Goal: Task Accomplishment & Management: Use online tool/utility

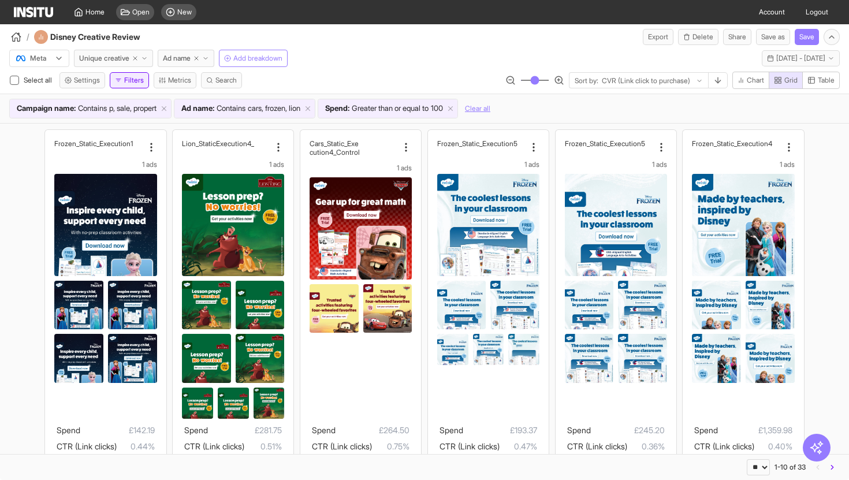
click at [119, 82] on icon "button" at bounding box center [118, 80] width 7 height 7
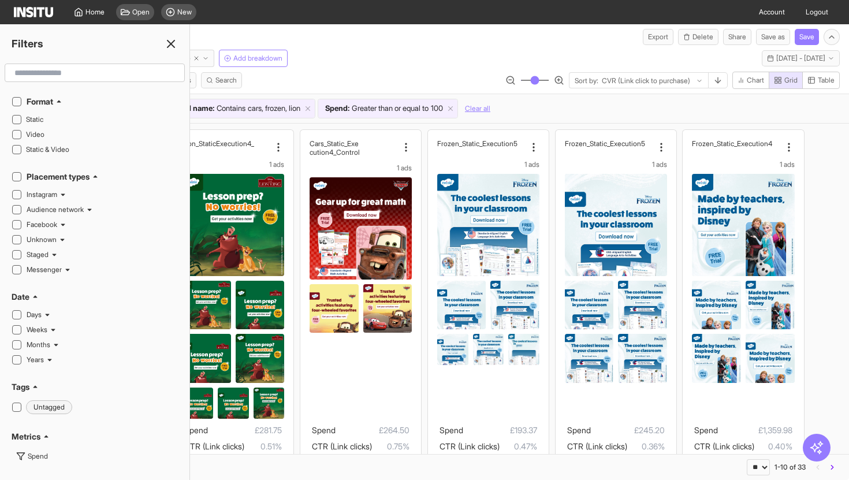
click at [89, 76] on input "text" at bounding box center [95, 72] width 170 height 21
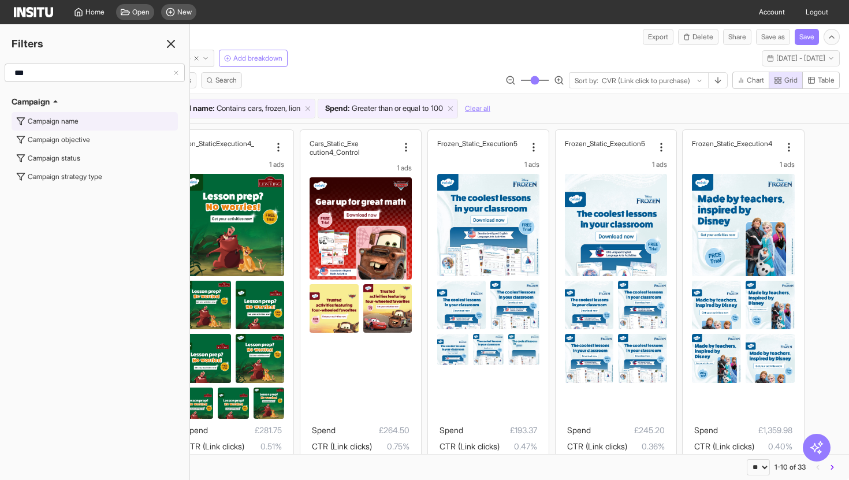
type input "***"
click at [73, 124] on div "Campaign name" at bounding box center [53, 121] width 51 height 9
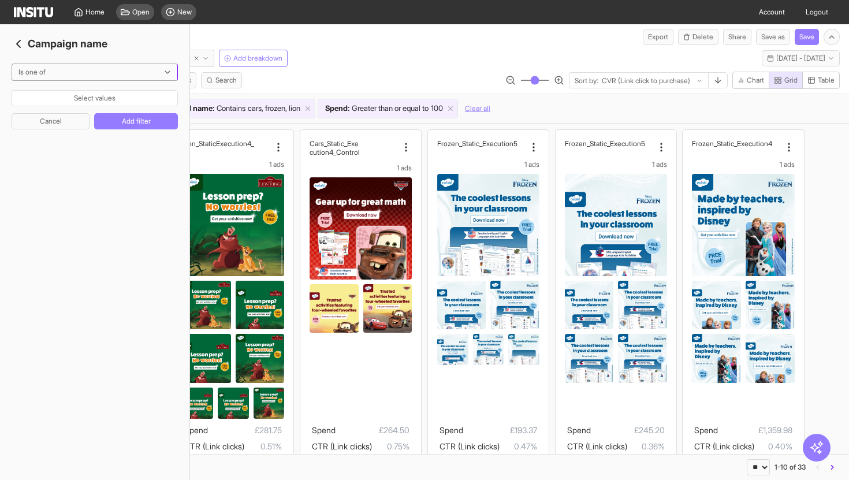
click at [87, 67] on div at bounding box center [86, 72] width 139 height 12
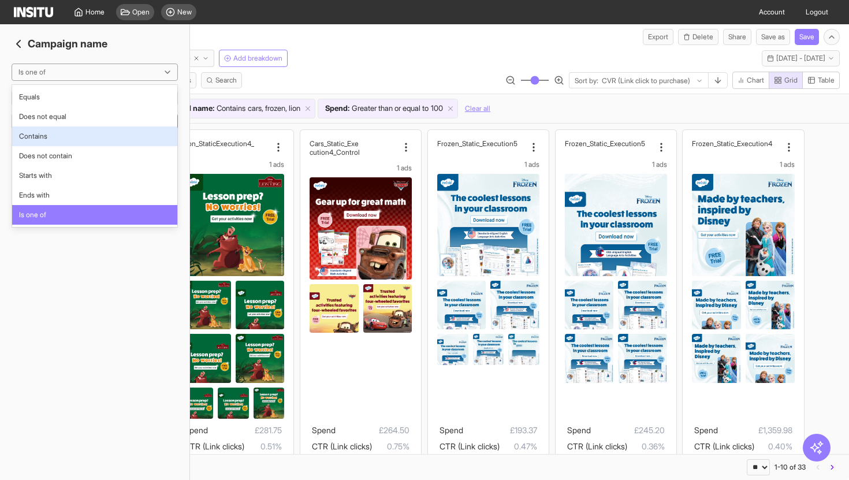
click at [80, 139] on span "Contains" at bounding box center [94, 136] width 151 height 10
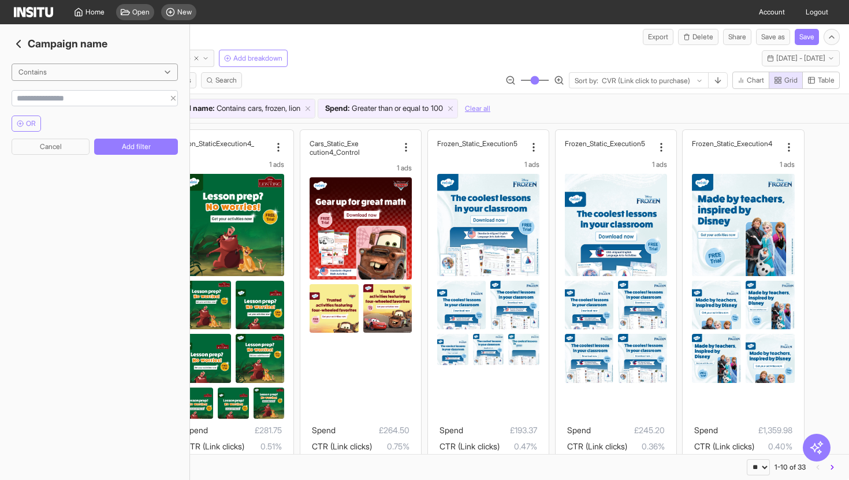
click at [79, 102] on input "string" at bounding box center [88, 98] width 152 height 12
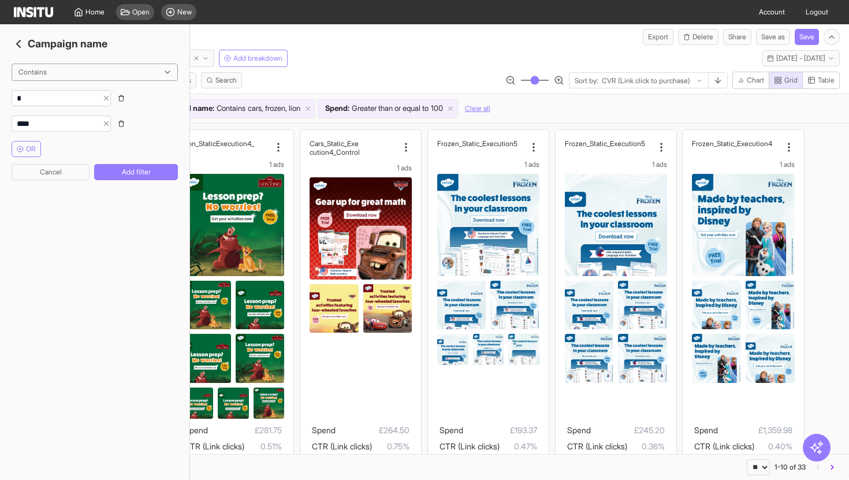
type input "****"
click at [125, 99] on icon "button" at bounding box center [121, 98] width 7 height 7
type input "****"
click at [125, 99] on icon "button" at bounding box center [121, 98] width 7 height 7
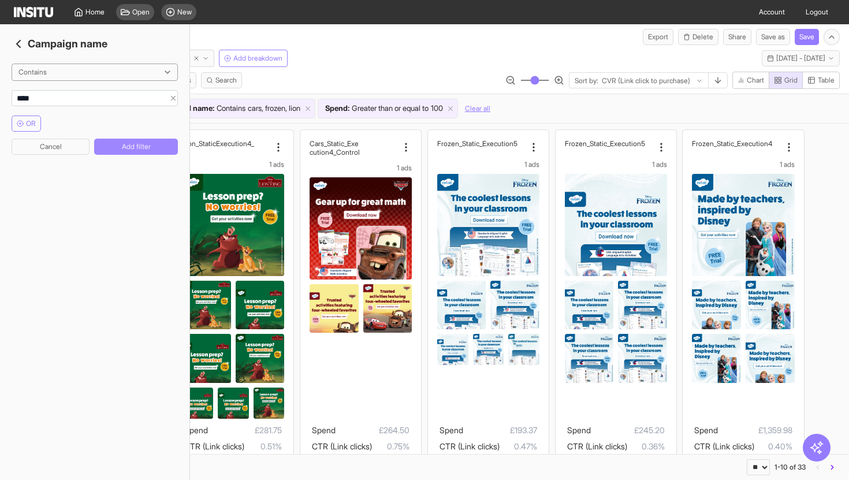
click at [133, 140] on button "Add filter" at bounding box center [136, 147] width 84 height 16
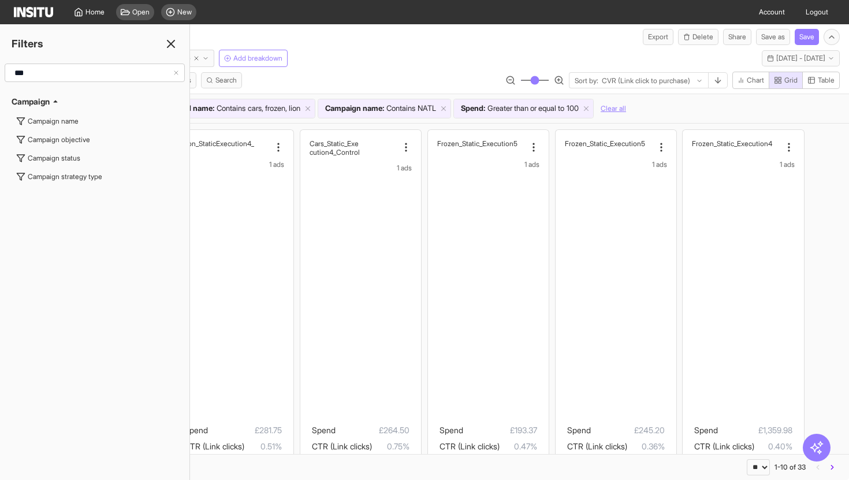
click at [408, 59] on div "Meta Unique creative Ad name Add breakdown [DATE] - [DATE] [DATE] - [DATE]" at bounding box center [424, 56] width 849 height 22
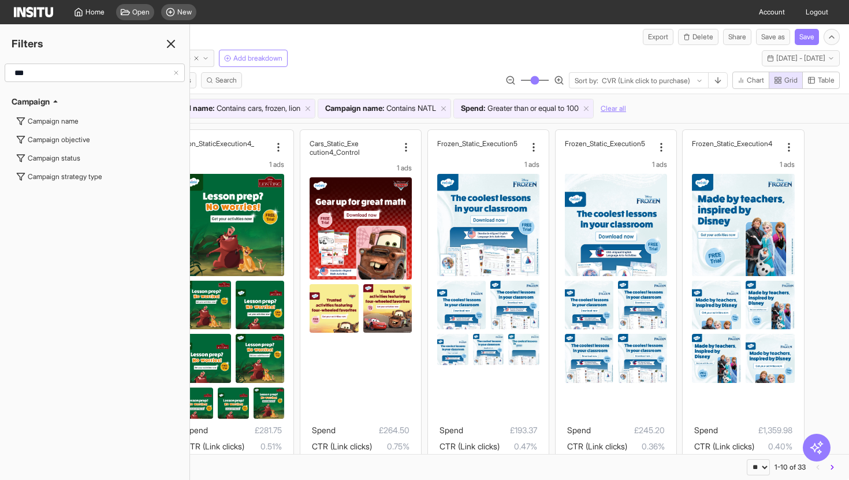
click at [167, 44] on icon at bounding box center [171, 44] width 14 height 14
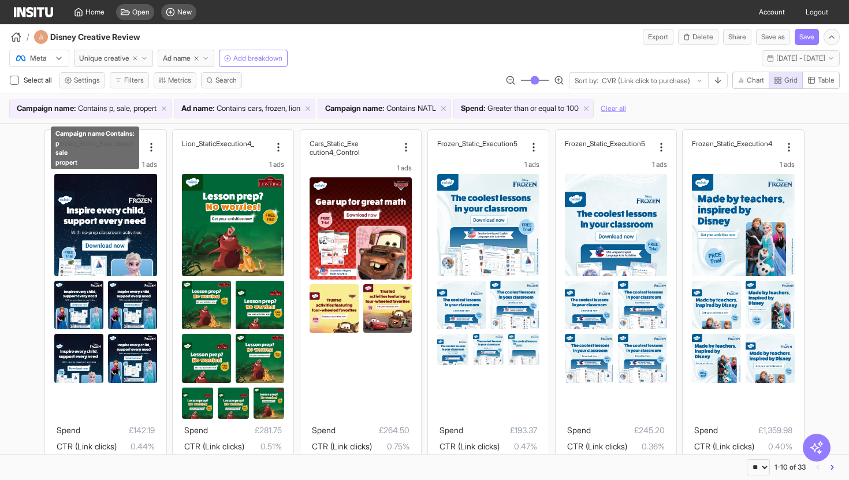
click at [104, 110] on span "Contains" at bounding box center [92, 109] width 29 height 12
select select "********"
click at [356, 61] on div "Meta Unique creative Ad name Add breakdown [DATE] - [DATE] [DATE] - [DATE]" at bounding box center [424, 56] width 849 height 22
click at [153, 110] on span "p, sale, propert" at bounding box center [132, 109] width 47 height 12
select select "********"
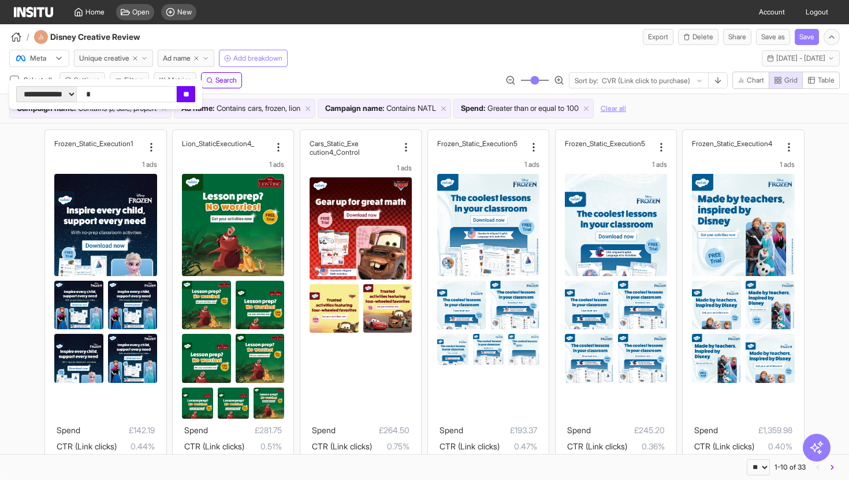
click at [293, 81] on div "**********" at bounding box center [424, 83] width 849 height 22
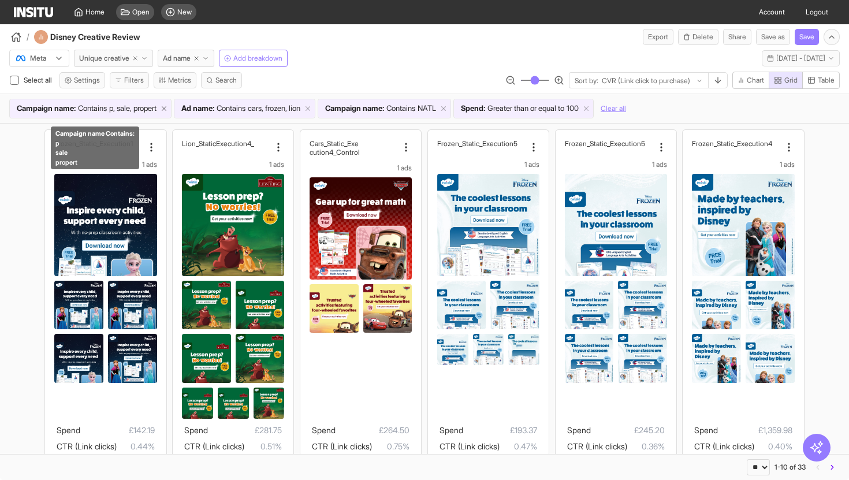
click at [166, 109] on line at bounding box center [164, 109] width 4 height 4
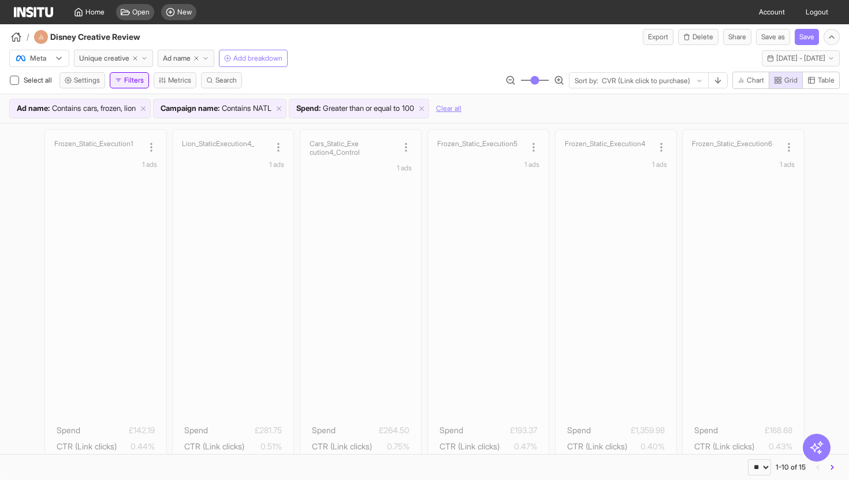
click at [133, 81] on button "Filters" at bounding box center [129, 80] width 39 height 16
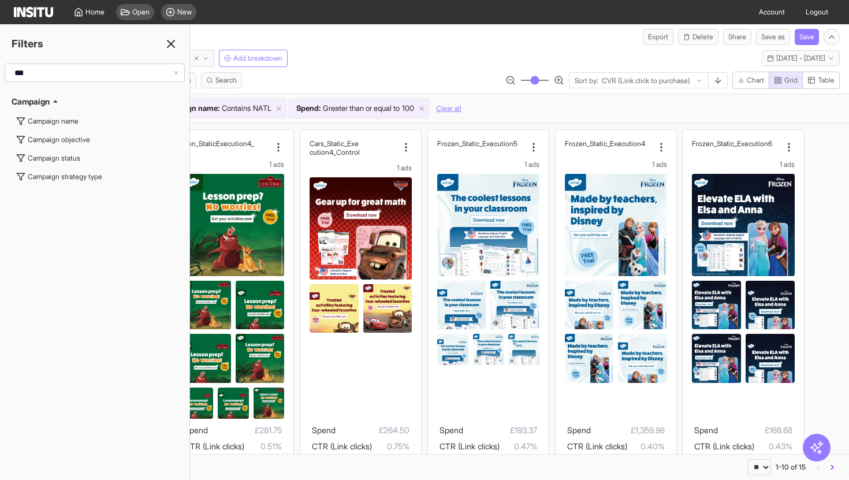
click at [309, 67] on div "Meta Unique creative Ad name Add breakdown [DATE] - [DATE] [DATE] - [DATE] Sele…" at bounding box center [424, 84] width 849 height 78
click at [170, 43] on line at bounding box center [170, 43] width 7 height 7
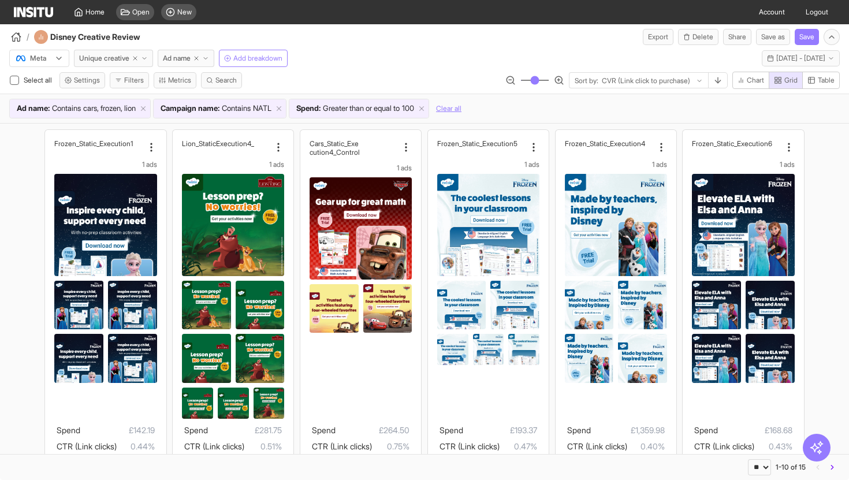
click at [653, 78] on div at bounding box center [645, 81] width 91 height 12
click at [812, 80] on icon "button" at bounding box center [811, 80] width 6 height 6
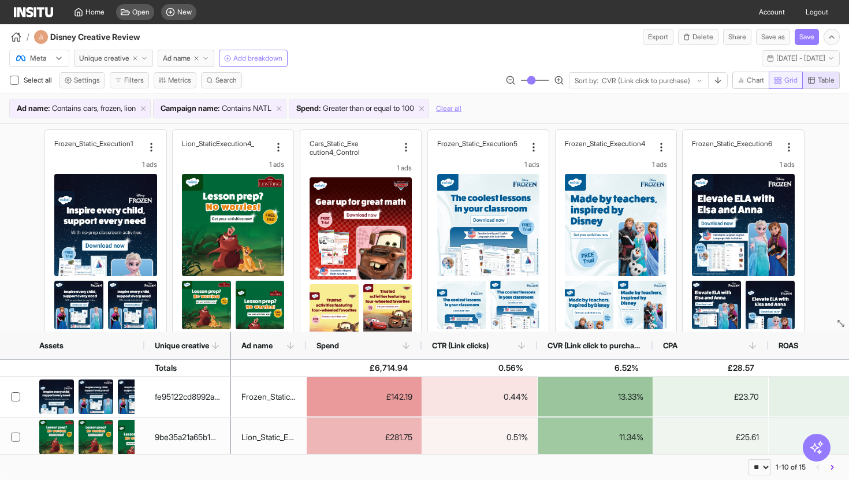
click at [774, 83] on icon "button" at bounding box center [778, 80] width 8 height 8
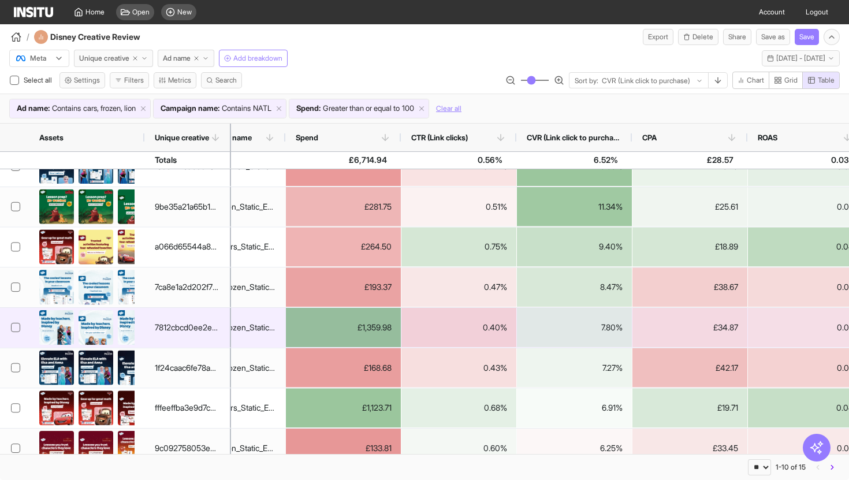
scroll to position [31, 0]
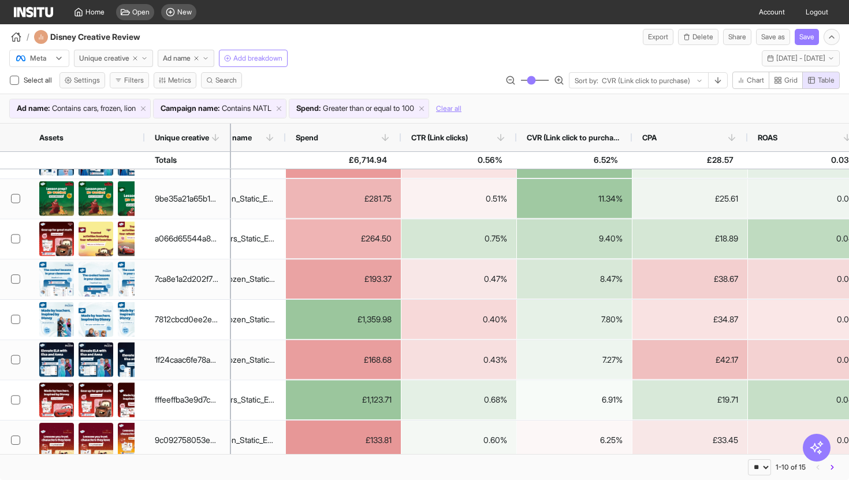
click at [648, 81] on div at bounding box center [645, 81] width 91 height 12
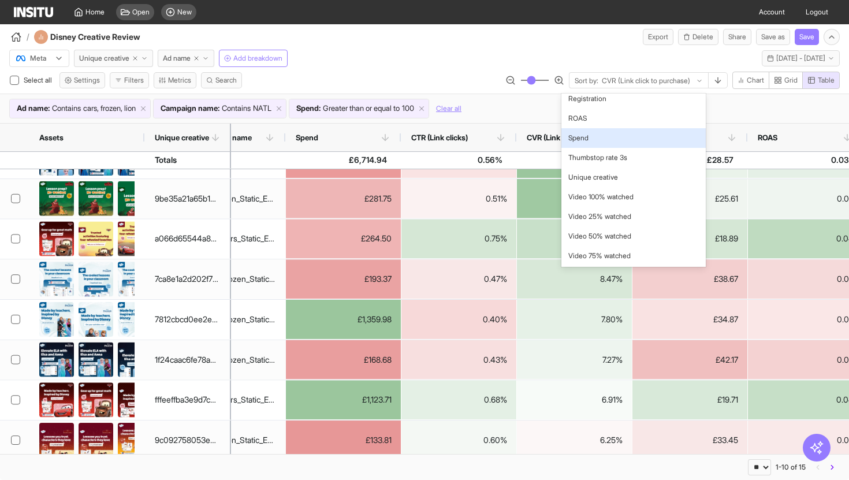
scroll to position [596, 0]
click at [619, 144] on div "Spend" at bounding box center [633, 138] width 144 height 20
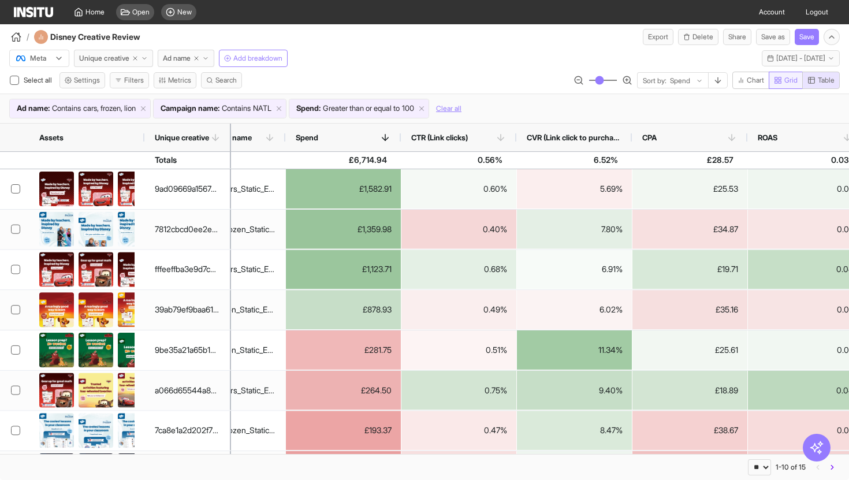
click at [791, 85] on button "Grid" at bounding box center [785, 80] width 34 height 17
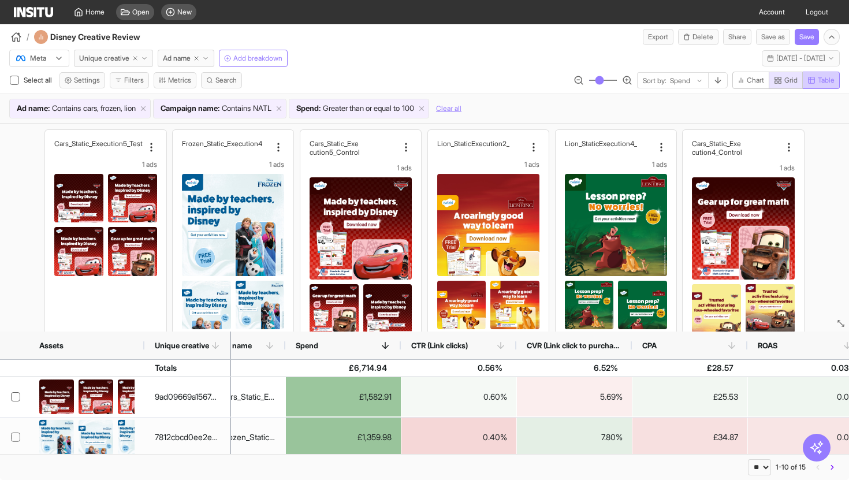
click at [823, 76] on span "Table" at bounding box center [825, 80] width 17 height 9
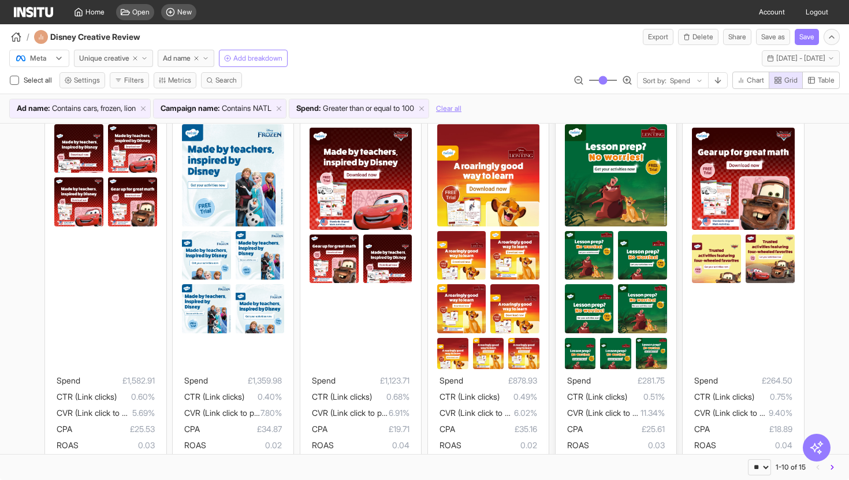
scroll to position [48, 0]
